Goal: Task Accomplishment & Management: Complete application form

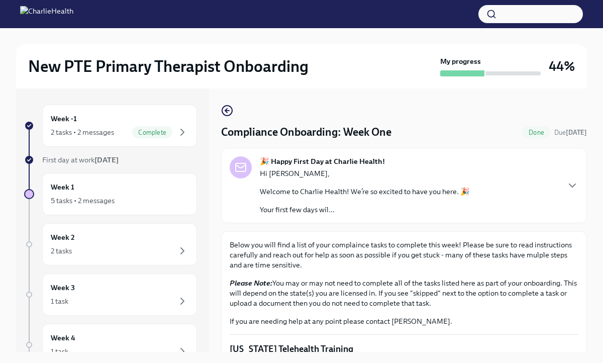
click at [227, 114] on icon "button" at bounding box center [227, 110] width 12 height 12
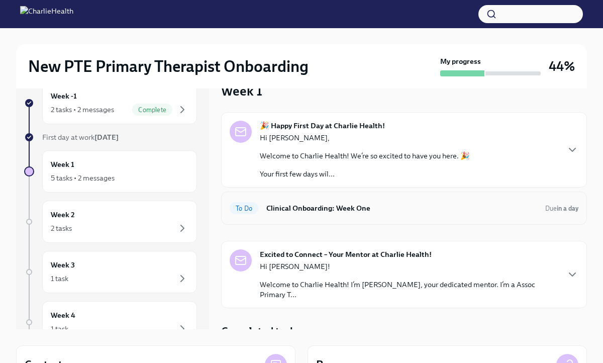
scroll to position [32, 0]
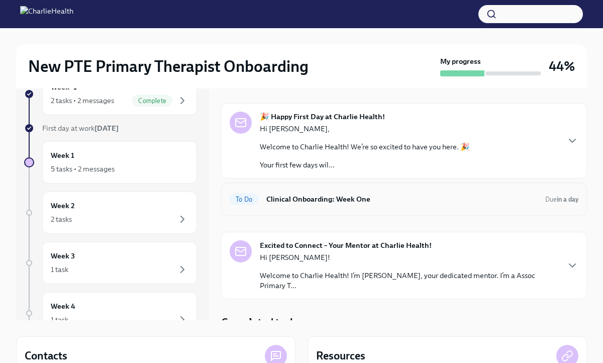
click at [279, 195] on h6 "Clinical Onboarding: Week One" at bounding box center [401, 198] width 271 height 11
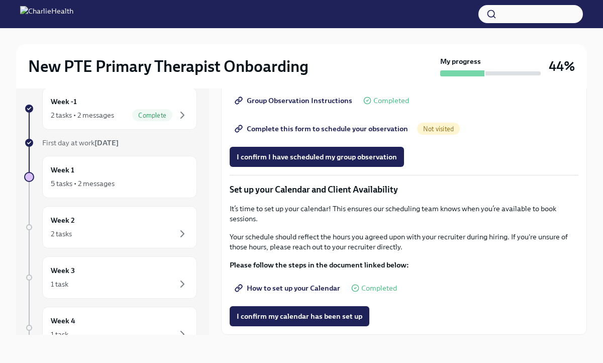
scroll to position [1369, 0]
click at [289, 131] on span "Complete this form to schedule your observation" at bounding box center [322, 129] width 171 height 10
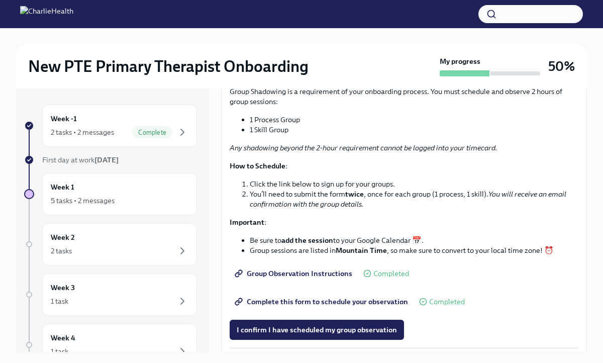
scroll to position [1096, 0]
click at [375, 6] on span "I have set up a time to meet with my mentor" at bounding box center [310, 1] width 147 height 10
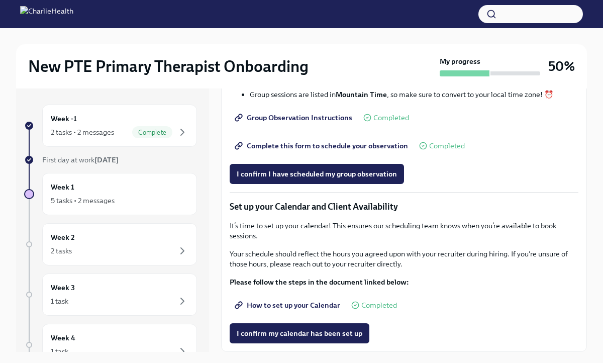
scroll to position [1282, 0]
click at [381, 151] on span "Complete this form to schedule your observation" at bounding box center [322, 146] width 171 height 10
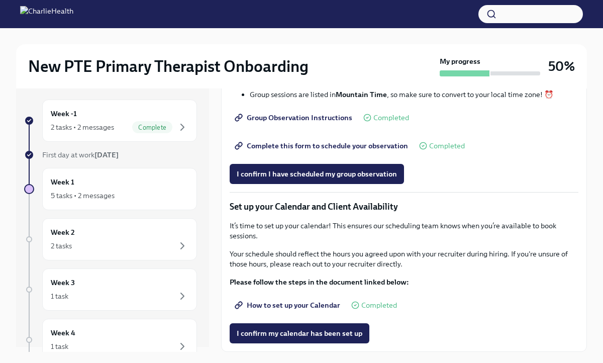
scroll to position [1241, 0]
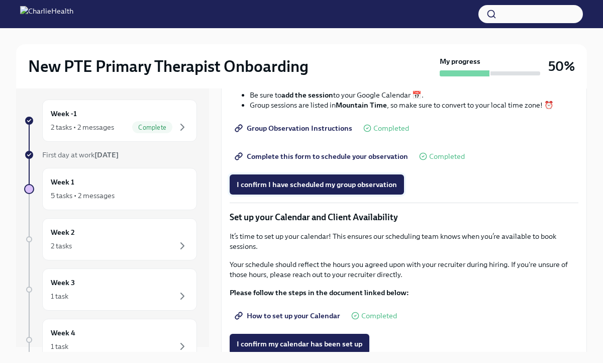
click at [287, 189] on span "I confirm I have scheduled my group observation" at bounding box center [317, 184] width 160 height 10
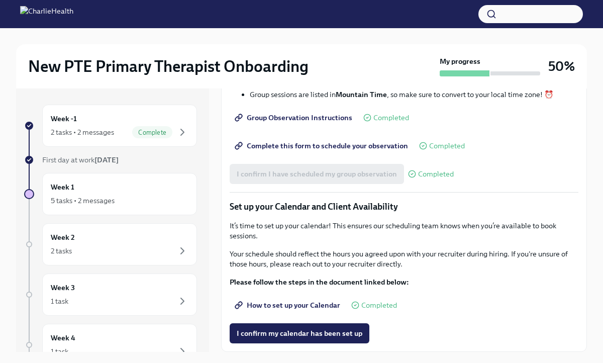
scroll to position [1369, 0]
click at [283, 305] on span "How to set up your Calendar" at bounding box center [288, 305] width 103 height 10
click at [271, 337] on span "I confirm my calendar has been set up" at bounding box center [300, 333] width 126 height 10
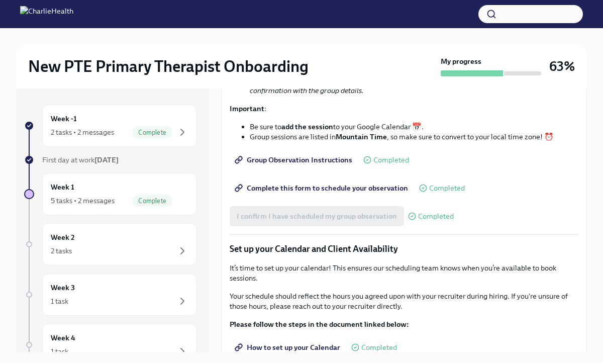
scroll to position [1162, 0]
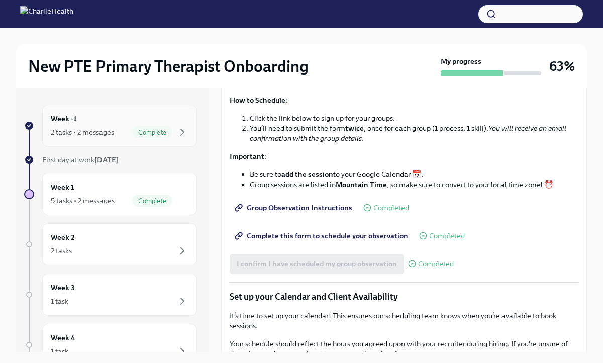
click at [75, 126] on div "2 tasks • 2 messages Complete" at bounding box center [120, 132] width 138 height 12
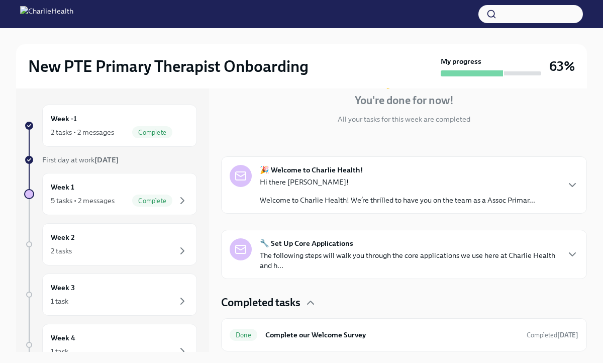
scroll to position [138, 0]
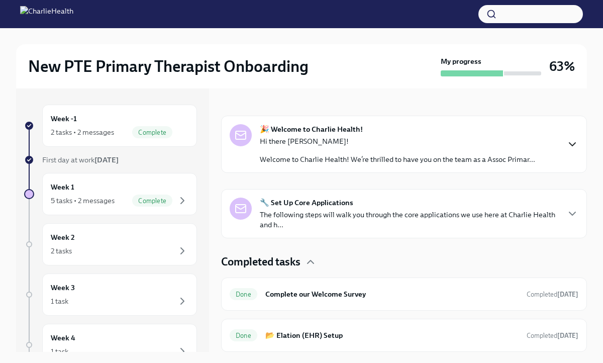
click at [576, 143] on icon "button" at bounding box center [572, 144] width 12 height 12
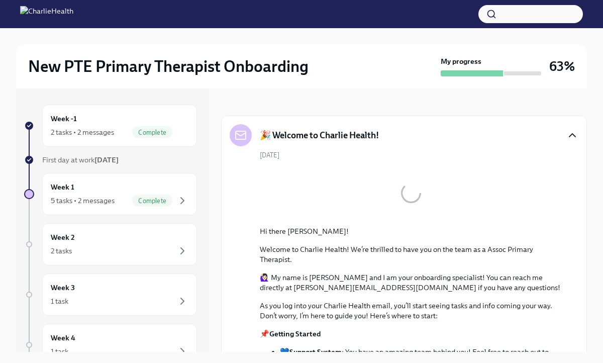
click at [572, 137] on icon "button" at bounding box center [572, 135] width 12 height 12
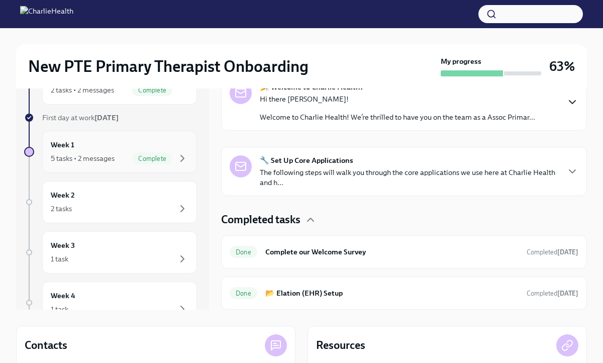
click at [103, 164] on div "5 tasks • 2 messages Complete" at bounding box center [120, 158] width 138 height 12
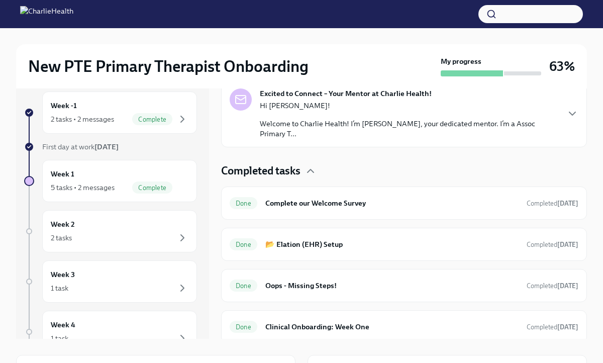
scroll to position [287, 0]
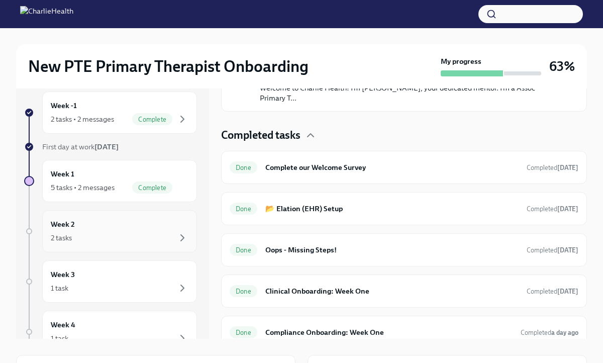
click at [82, 226] on div "Week 2 2 tasks" at bounding box center [120, 230] width 138 height 25
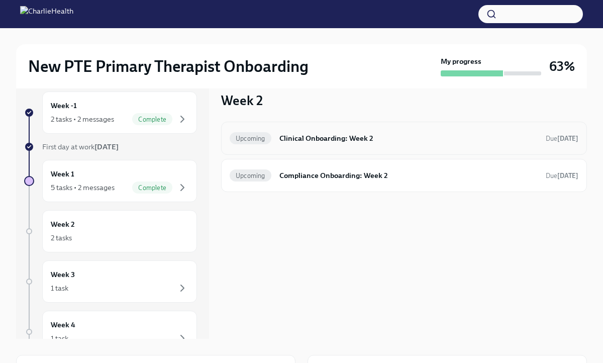
click at [377, 141] on h6 "Clinical Onboarding: Week 2" at bounding box center [408, 138] width 258 height 11
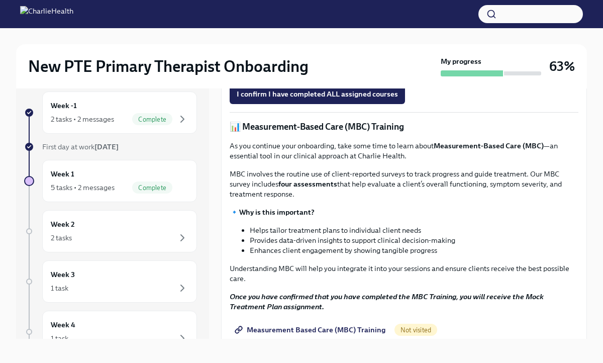
scroll to position [330, 0]
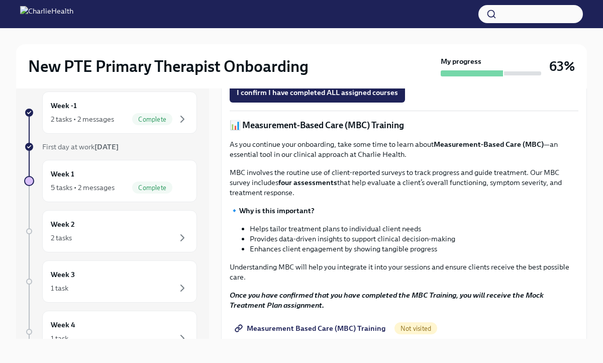
click at [293, 74] on strong "Access Your Docebo Training Here!" at bounding box center [297, 69] width 117 height 9
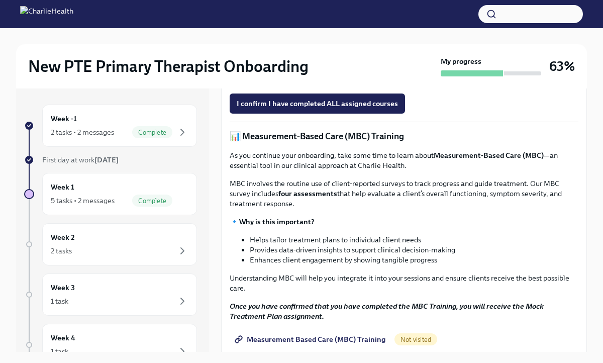
scroll to position [334, 0]
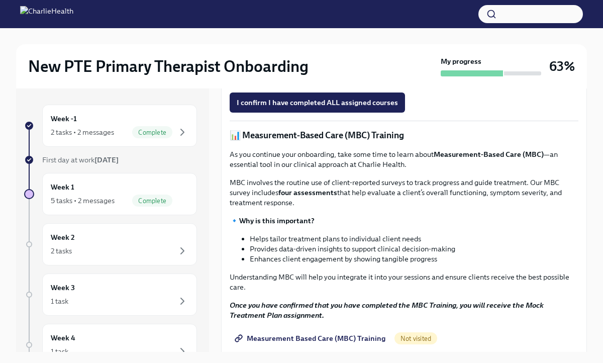
click at [275, 84] on strong "Access Your Docebo Training Here!" at bounding box center [297, 79] width 117 height 9
